Goal: Check status: Check status

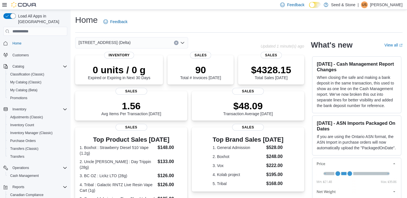
click at [203, 14] on div "Home Feedback [STREET_ADDRESS] (Delta) Updated 1 minute(s) ago 0 units / 0 g Ex…" at bounding box center [239, 174] width 336 height 328
click at [149, 46] on div "[STREET_ADDRESS] (Delta)" at bounding box center [131, 42] width 113 height 11
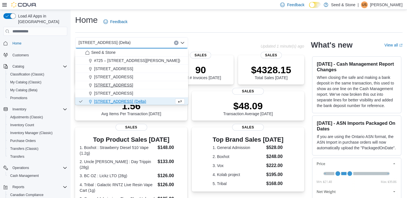
click at [124, 83] on span "[STREET_ADDRESS]" at bounding box center [113, 85] width 39 height 6
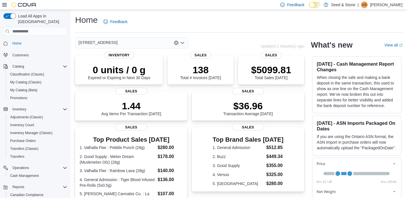
click at [140, 40] on div "512 Young Drive (Coquitlam) Combo box. Selected. 512 Young Drive (Coquitlam). P…" at bounding box center [131, 42] width 113 height 11
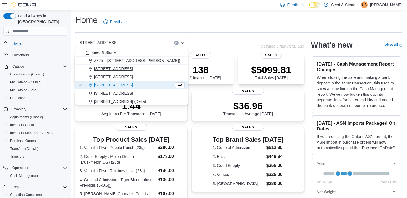
click at [120, 67] on span "[STREET_ADDRESS]" at bounding box center [113, 69] width 39 height 6
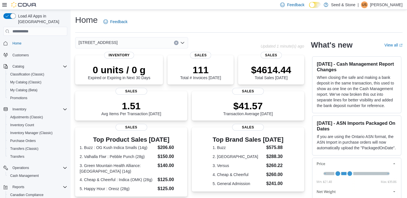
click at [144, 37] on div "Home Feedback 1502 Admirals Road Updated 1 minute(s) ago 0 units / 0 g Expired …" at bounding box center [239, 166] width 336 height 313
click at [142, 40] on div "[STREET_ADDRESS]" at bounding box center [131, 42] width 113 height 11
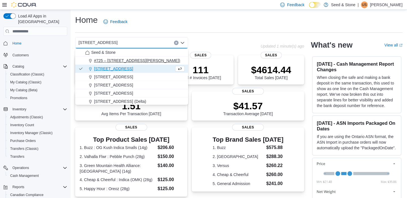
click at [132, 60] on span "#725 – [STREET_ADDRESS][PERSON_NAME])" at bounding box center [137, 61] width 86 height 6
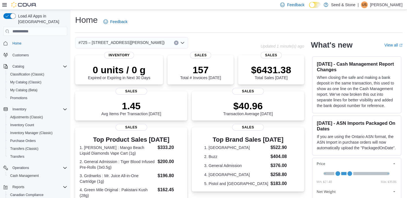
click at [142, 39] on div "#725 – 19800 Lougheed Hwy (Pitt Meadows) Combo box. Selected. #725 – 19800 Loug…" at bounding box center [131, 42] width 113 height 11
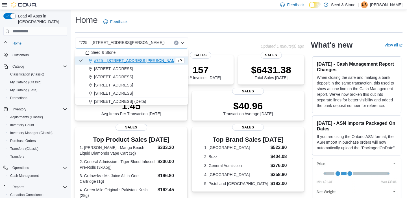
click at [129, 94] on span "[STREET_ADDRESS]" at bounding box center [113, 94] width 39 height 6
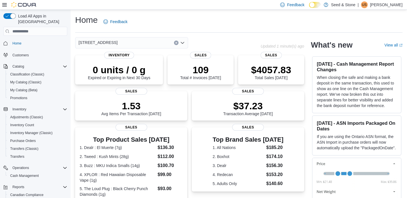
click at [143, 43] on div "[STREET_ADDRESS]" at bounding box center [131, 42] width 113 height 11
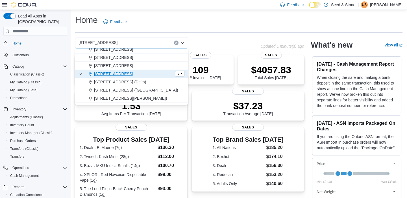
scroll to position [21, 0]
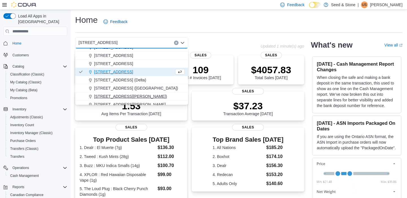
click at [152, 95] on span "[STREET_ADDRESS][PERSON_NAME])" at bounding box center [130, 97] width 73 height 6
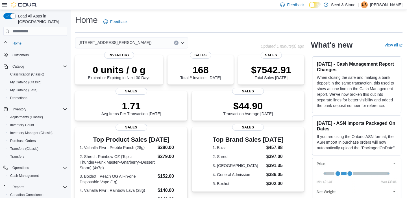
click at [156, 45] on div "[STREET_ADDRESS][PERSON_NAME])" at bounding box center [131, 42] width 113 height 11
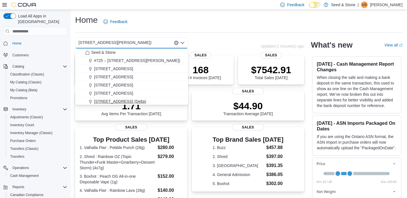
click at [126, 100] on span "[STREET_ADDRESS] (Delta)" at bounding box center [120, 102] width 52 height 6
